Goal: Transaction & Acquisition: Download file/media

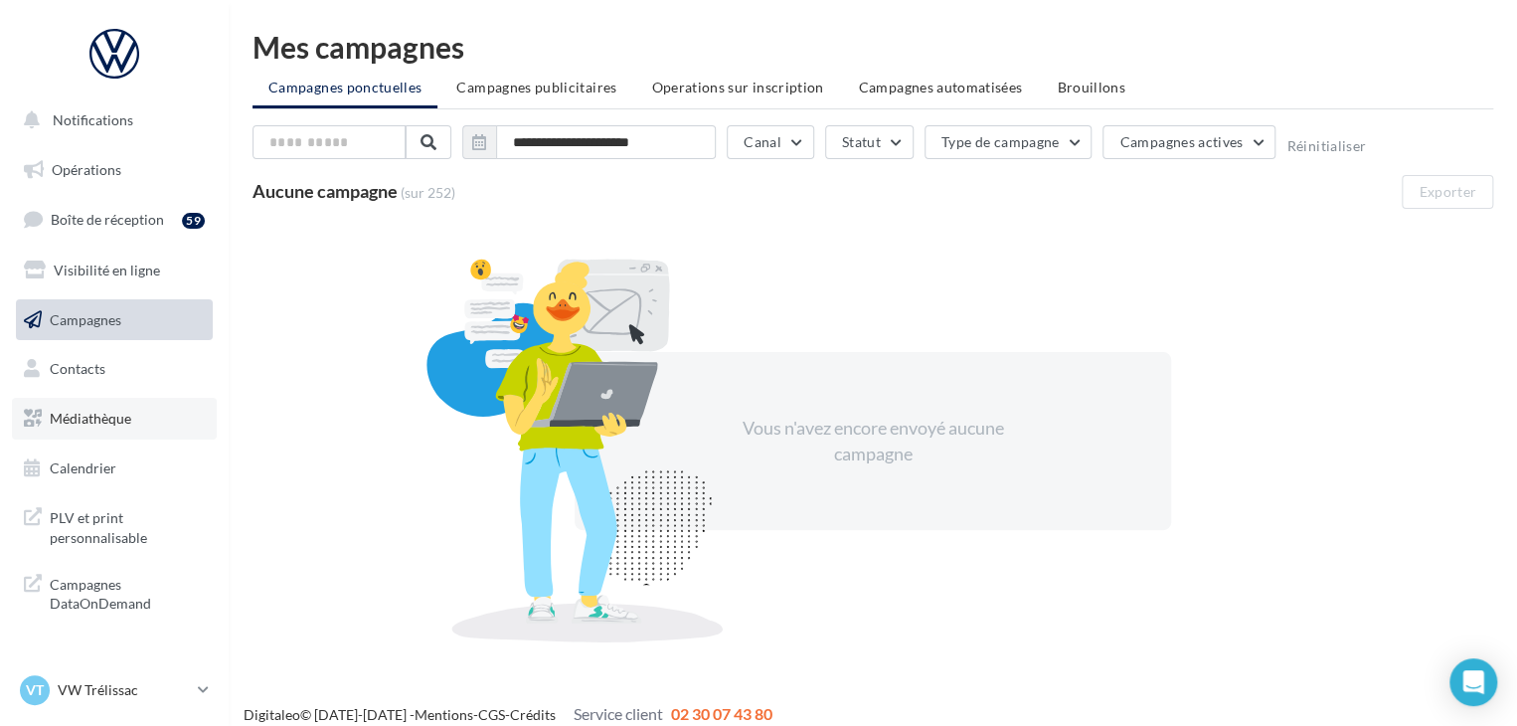
click at [122, 425] on span "Médiathèque" at bounding box center [91, 418] width 82 height 17
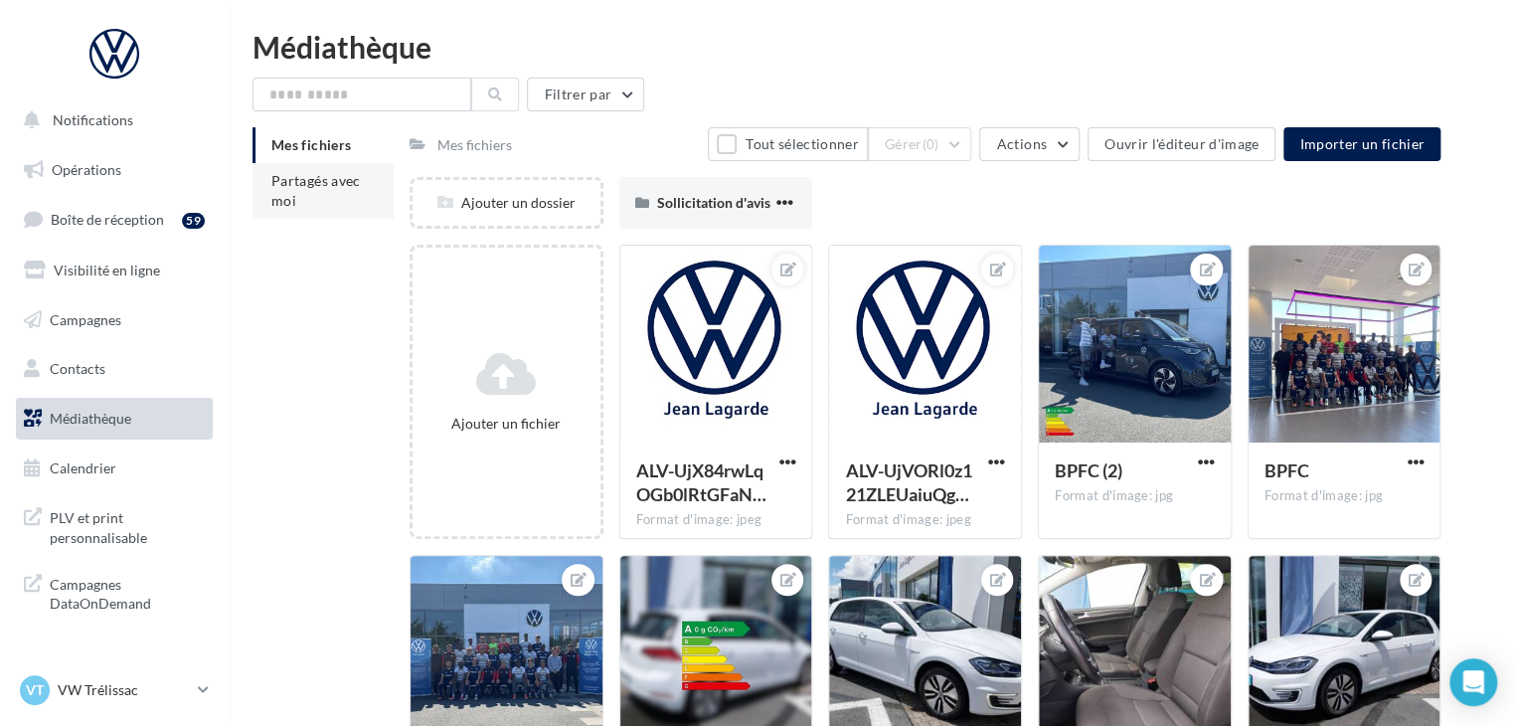
click at [353, 178] on span "Partagés avec moi" at bounding box center [315, 190] width 89 height 37
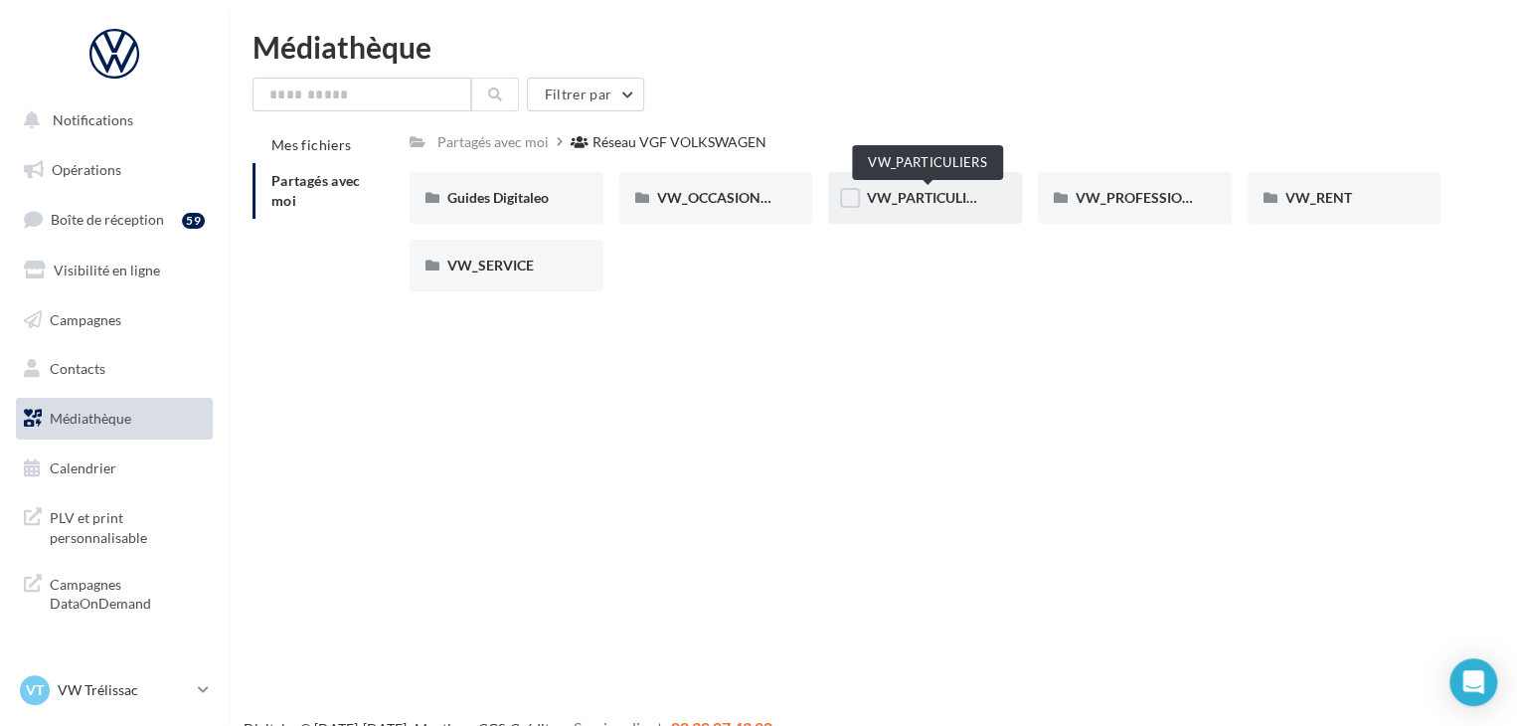
click at [947, 205] on span "VW_PARTICULIERS" at bounding box center [928, 197] width 124 height 17
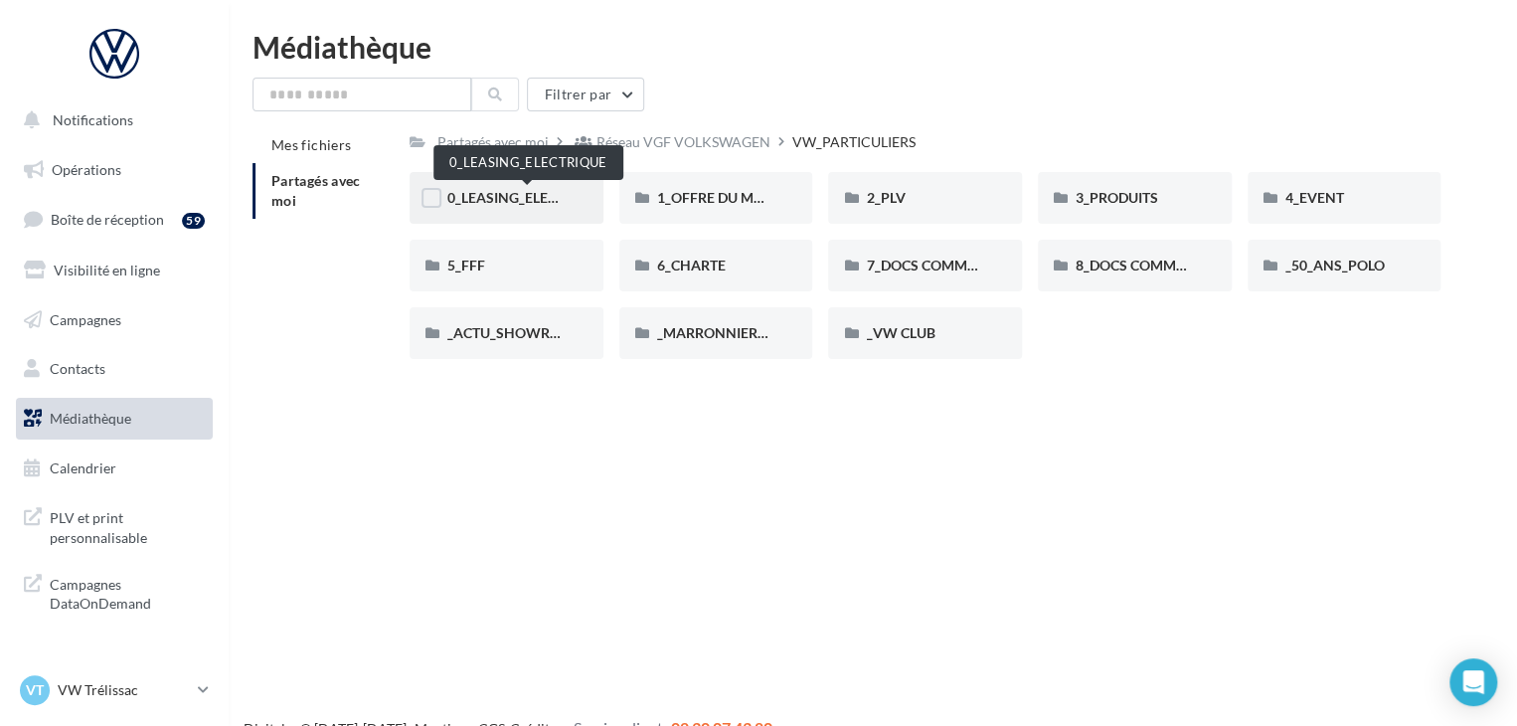
click at [507, 202] on span "0_LEASING_ELECTRIQUE" at bounding box center [526, 197] width 159 height 17
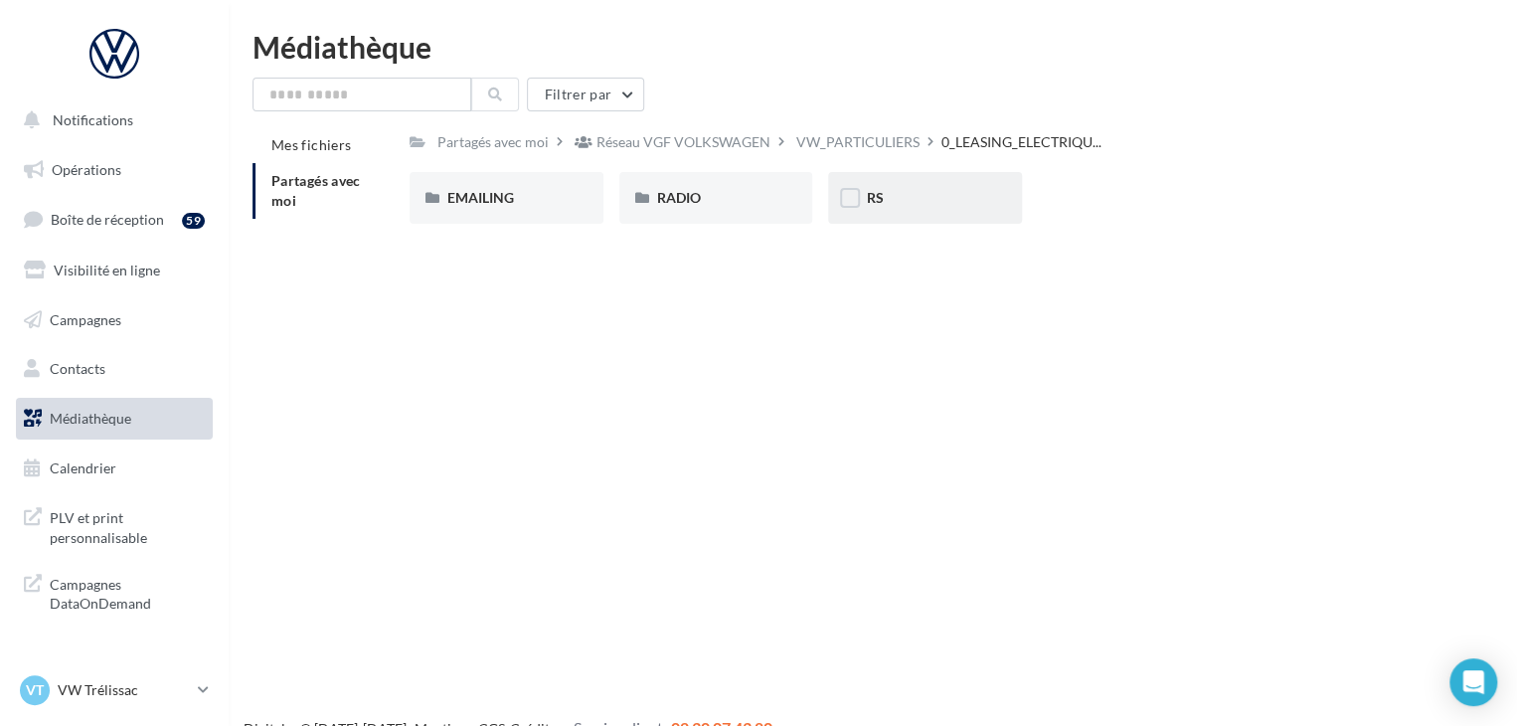
click at [873, 202] on span "RS" at bounding box center [874, 197] width 17 height 17
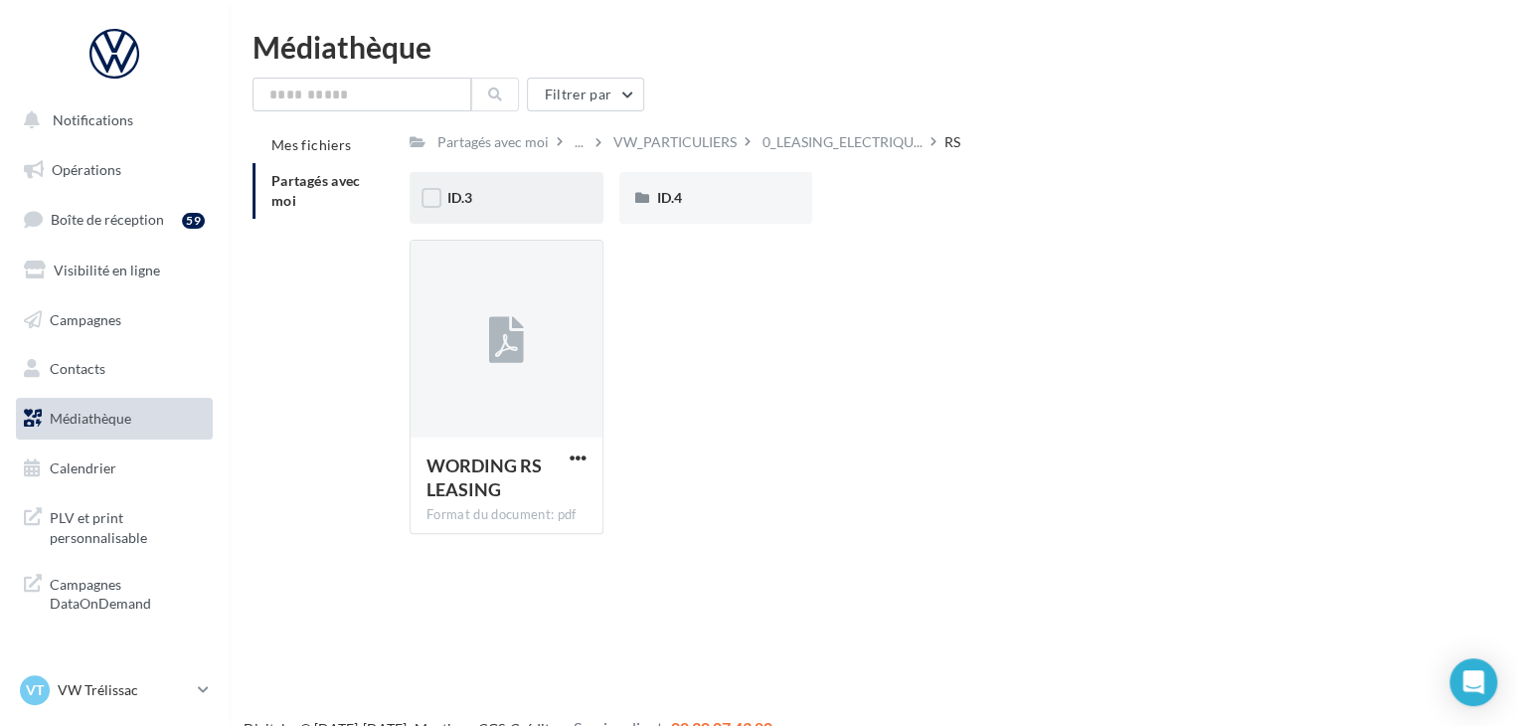
click at [510, 192] on div "ID.3" at bounding box center [506, 198] width 118 height 20
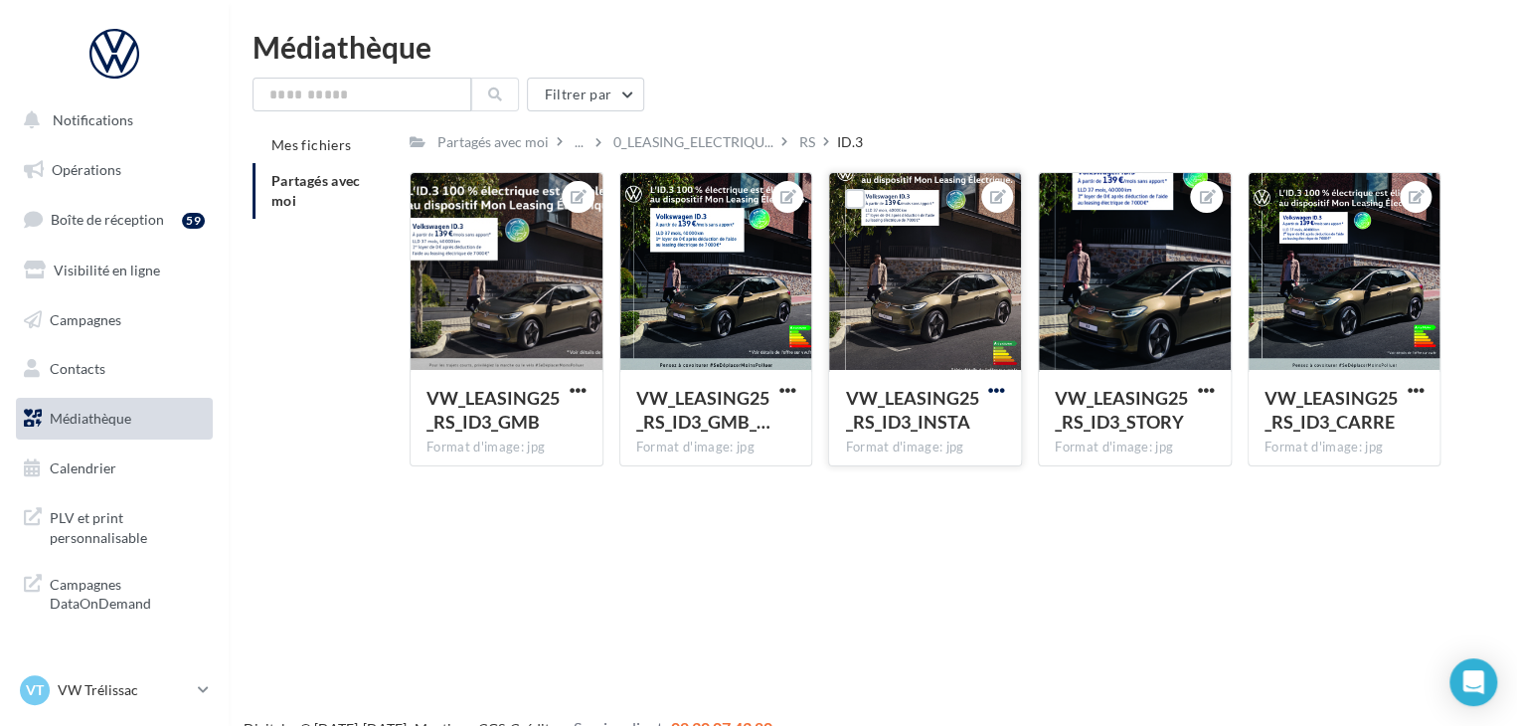
click at [994, 396] on span "button" at bounding box center [996, 390] width 17 height 17
click at [915, 458] on button "Télécharger" at bounding box center [904, 481] width 210 height 52
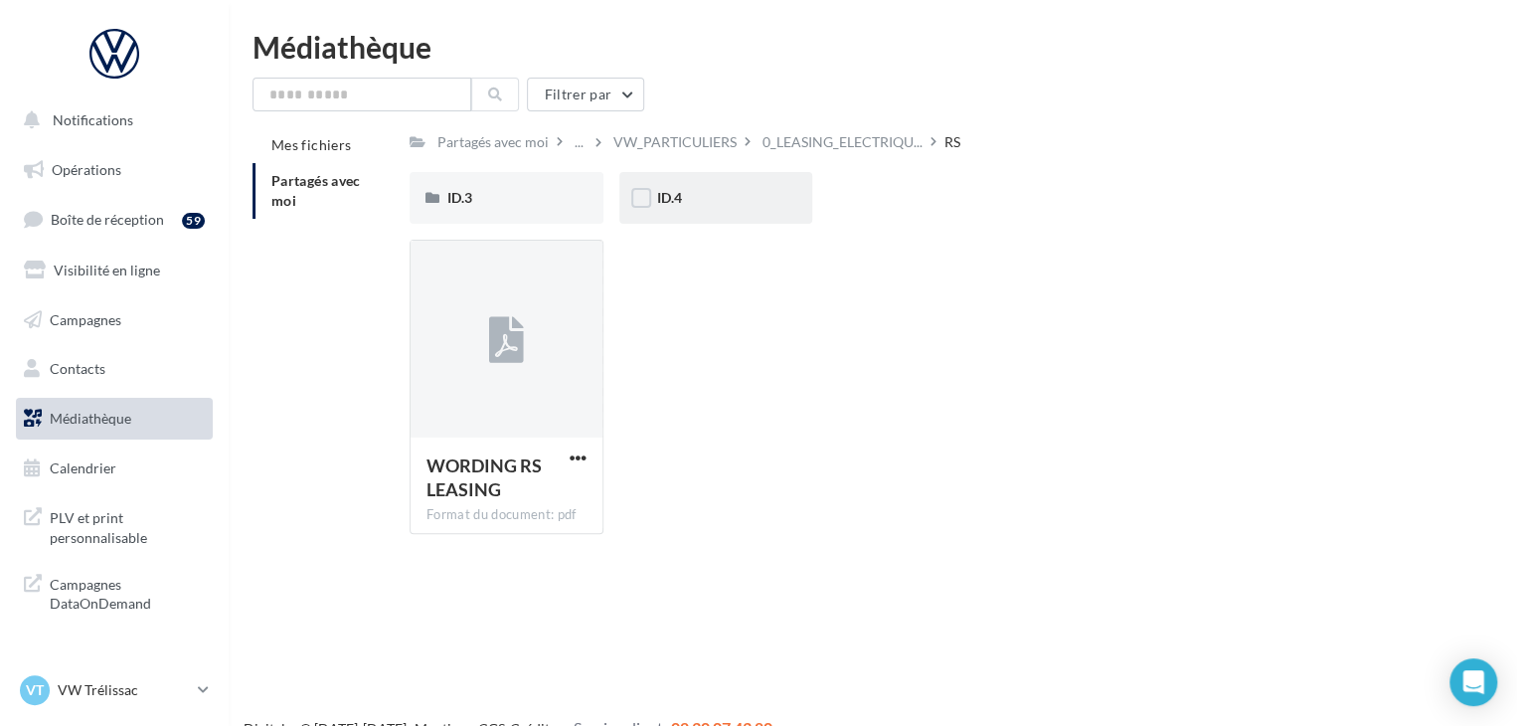
click at [684, 206] on div "ID.4" at bounding box center [716, 198] width 118 height 20
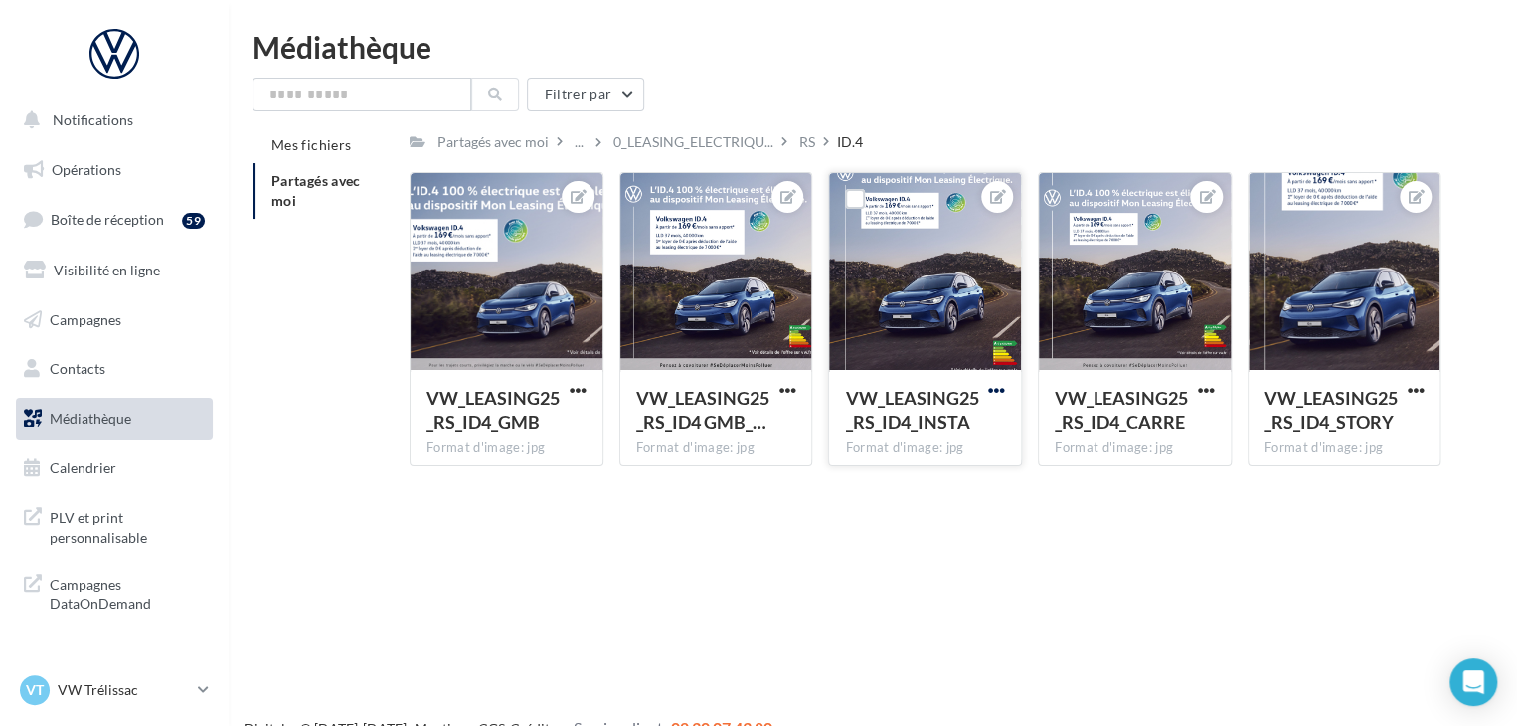
click at [990, 390] on span "button" at bounding box center [996, 390] width 17 height 17
click at [915, 481] on button "Télécharger" at bounding box center [904, 481] width 210 height 52
click at [1014, 71] on div "Médiathèque Filtrer par Mes fichiers Partagés avec moi Partagés avec moi ... 0_…" at bounding box center [873, 257] width 1289 height 450
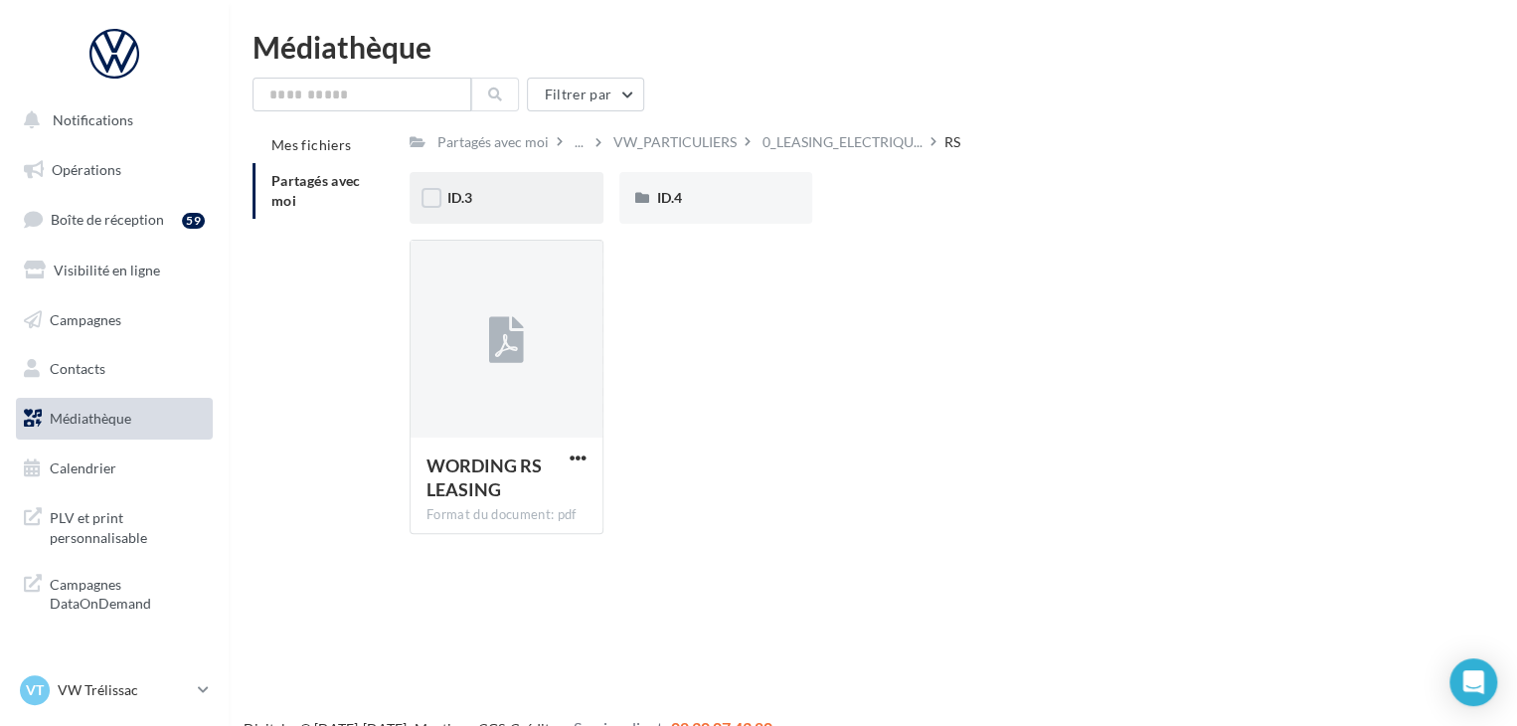
click at [536, 189] on div "ID.3" at bounding box center [506, 198] width 118 height 20
